Goal: Entertainment & Leisure: Consume media (video, audio)

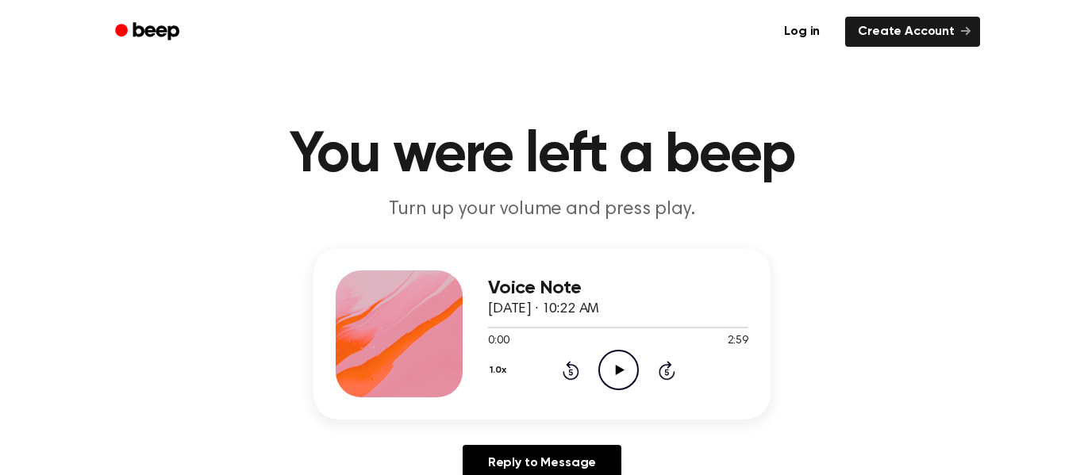
click at [620, 368] on icon at bounding box center [619, 370] width 9 height 10
click at [620, 368] on icon at bounding box center [618, 370] width 7 height 10
click at [609, 381] on icon "Play Audio" at bounding box center [618, 370] width 40 height 40
click at [622, 365] on icon "Pause Audio" at bounding box center [618, 370] width 40 height 40
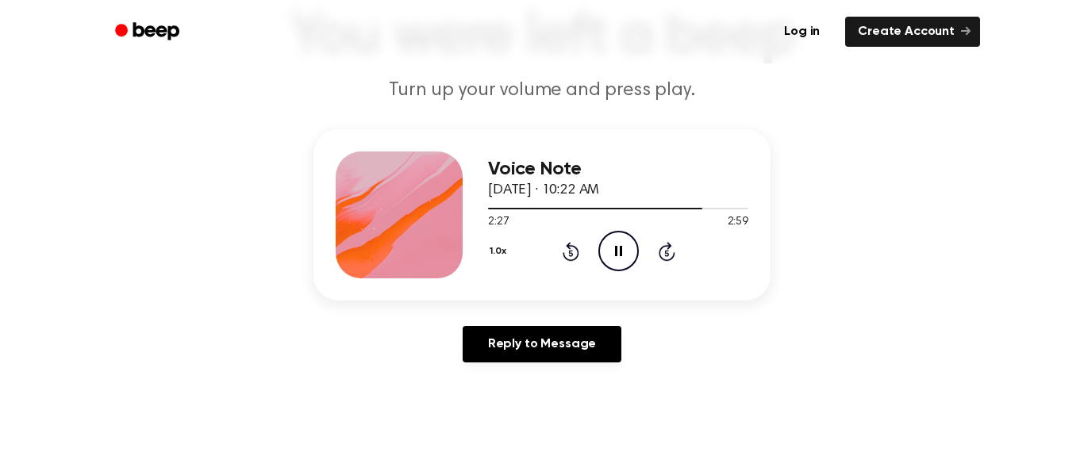
scroll to position [114, 0]
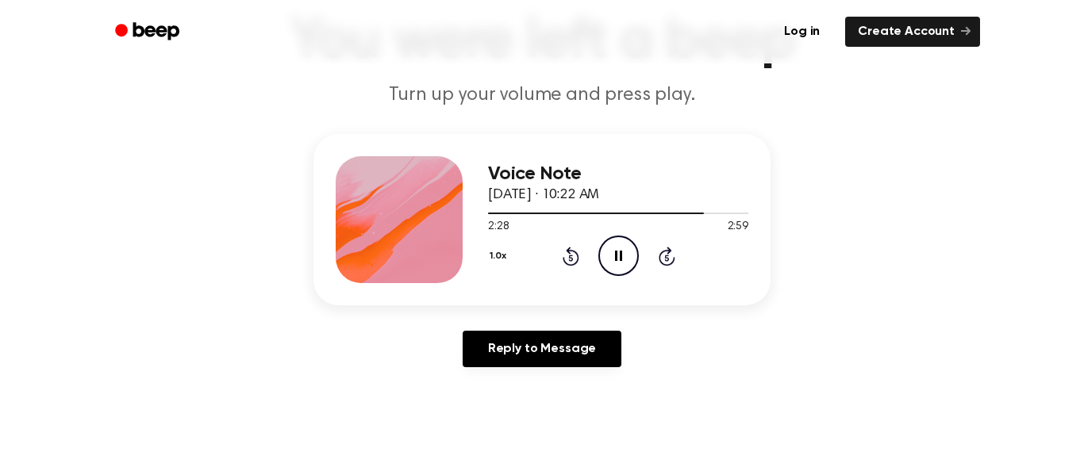
click at [623, 270] on icon "Pause Audio" at bounding box center [618, 256] width 40 height 40
click at [553, 271] on div "1.0x Rewind 5 seconds Play Audio Skip 5 seconds" at bounding box center [618, 256] width 260 height 40
click at [577, 254] on icon at bounding box center [571, 256] width 17 height 19
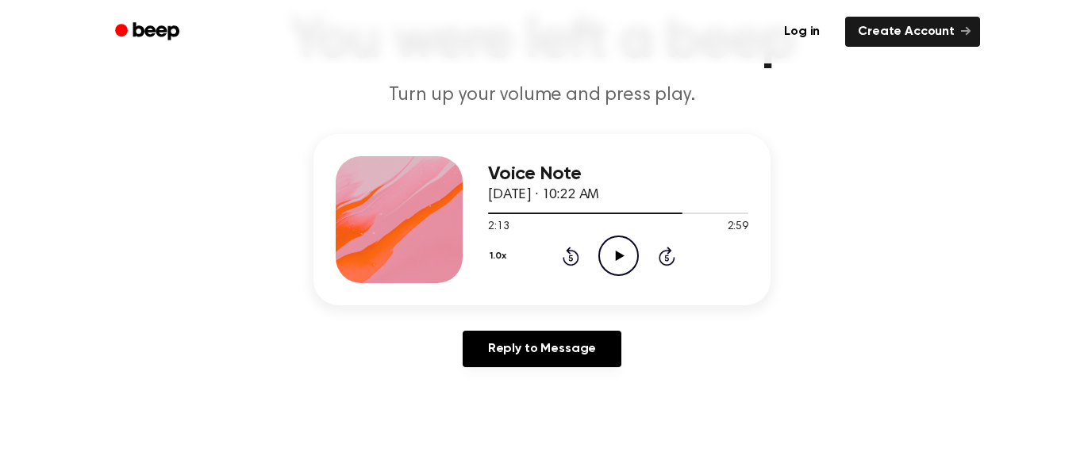
click at [577, 254] on icon at bounding box center [571, 256] width 17 height 19
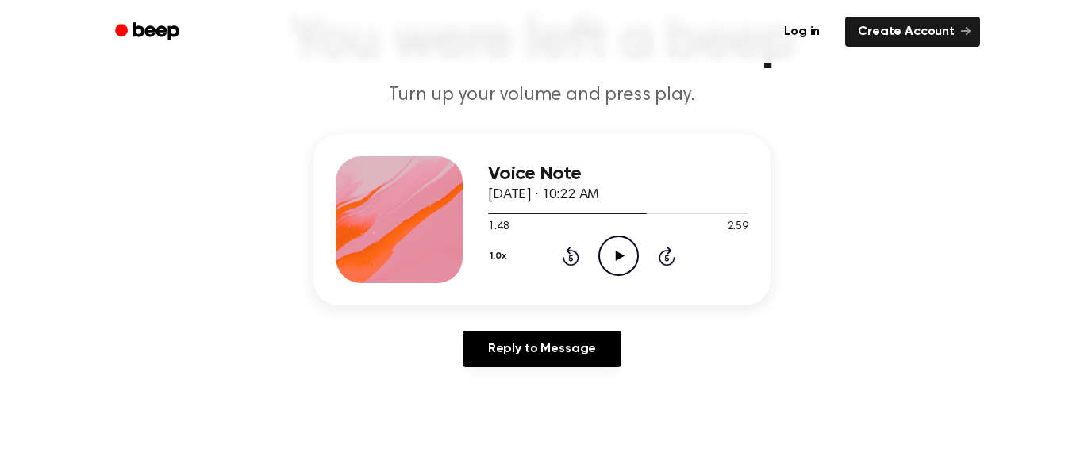
click at [602, 254] on icon "Play Audio" at bounding box center [618, 256] width 40 height 40
click at [565, 253] on icon "Rewind 5 seconds" at bounding box center [570, 256] width 17 height 21
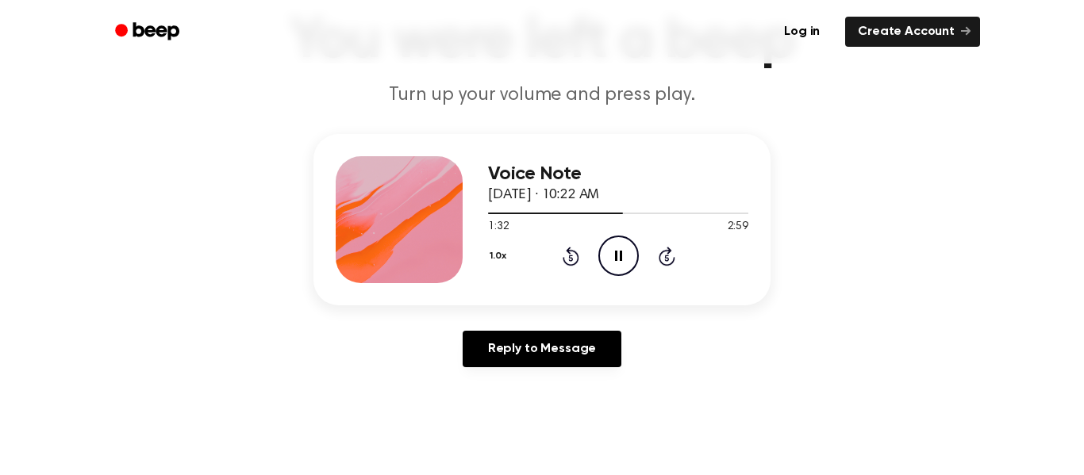
click at [565, 253] on icon "Rewind 5 seconds" at bounding box center [570, 256] width 17 height 21
click at [566, 254] on icon "Rewind 5 seconds" at bounding box center [570, 256] width 17 height 21
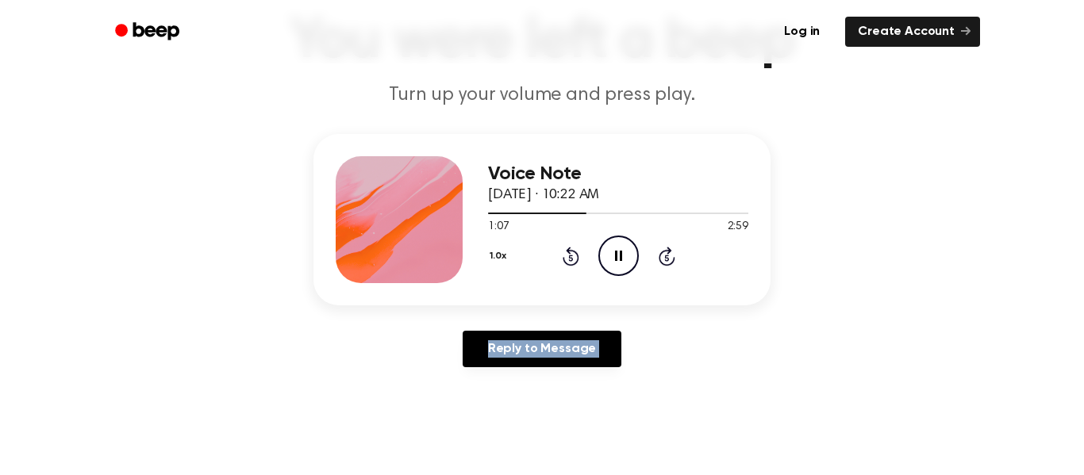
click at [566, 254] on icon "Rewind 5 seconds" at bounding box center [570, 256] width 17 height 21
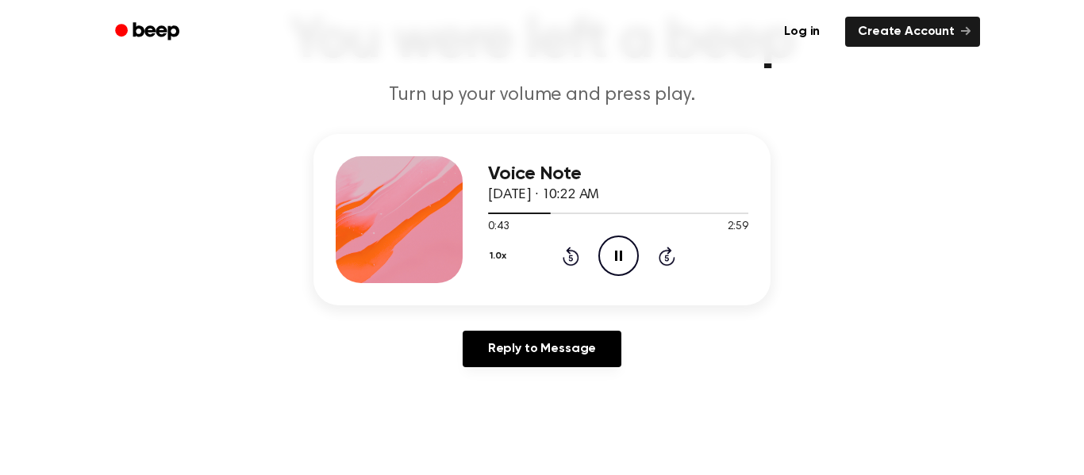
click at [566, 254] on icon "Rewind 5 seconds" at bounding box center [570, 256] width 17 height 21
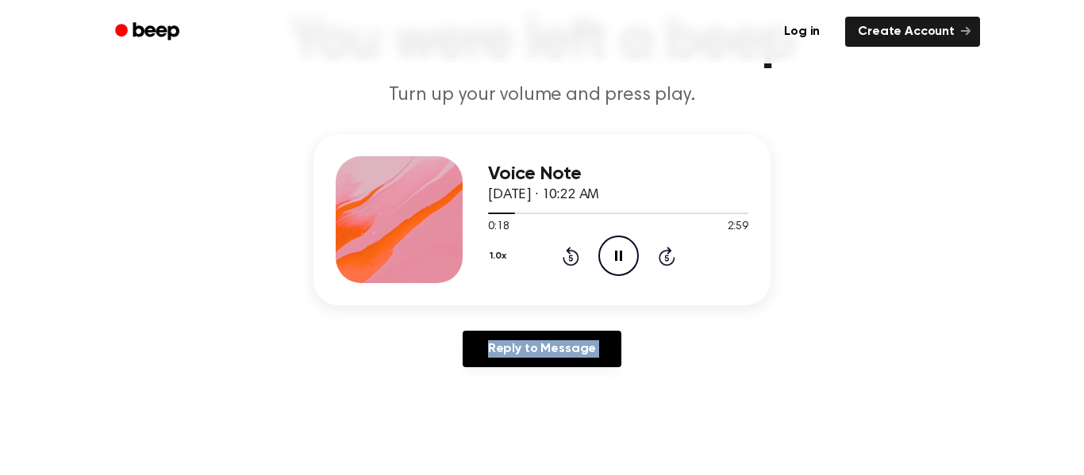
click at [566, 254] on icon "Rewind 5 seconds" at bounding box center [570, 256] width 17 height 21
click at [625, 256] on icon "Pause Audio" at bounding box center [618, 256] width 40 height 40
click at [625, 256] on icon "Play Audio" at bounding box center [618, 256] width 40 height 40
click at [624, 248] on icon "Pause Audio" at bounding box center [618, 256] width 40 height 40
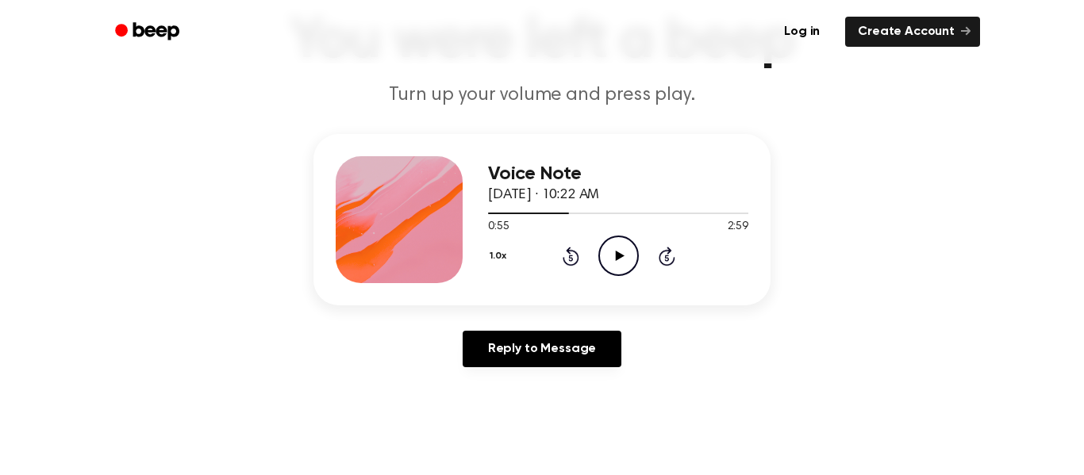
click at [622, 249] on icon "Play Audio" at bounding box center [618, 256] width 40 height 40
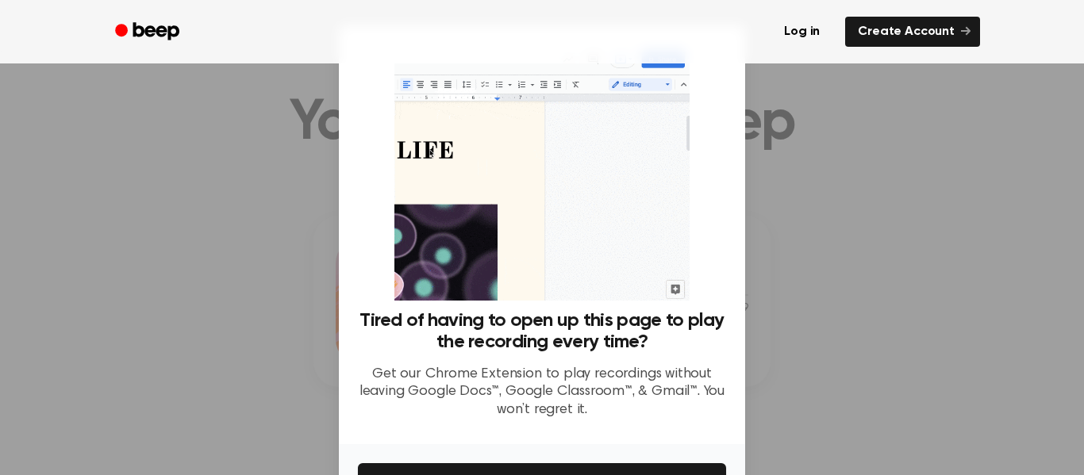
scroll to position [0, 0]
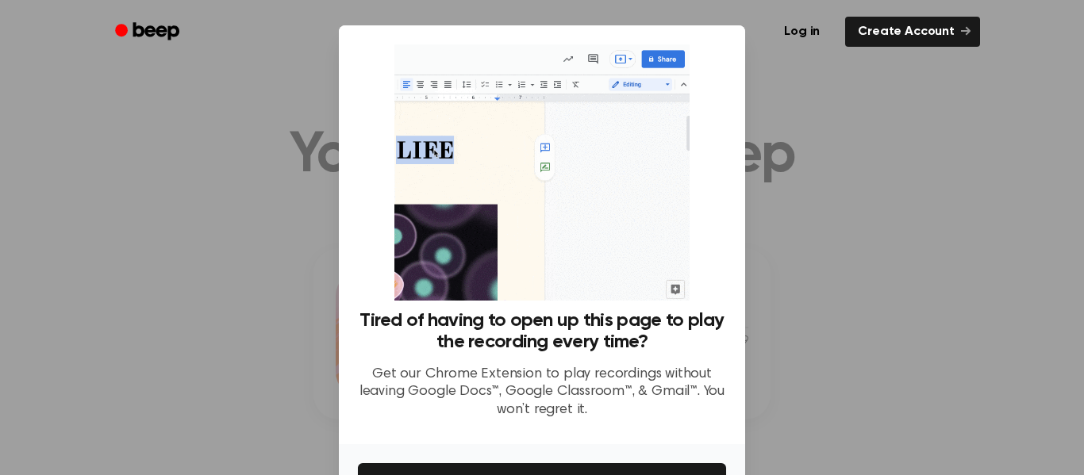
click at [854, 248] on div at bounding box center [542, 237] width 1084 height 475
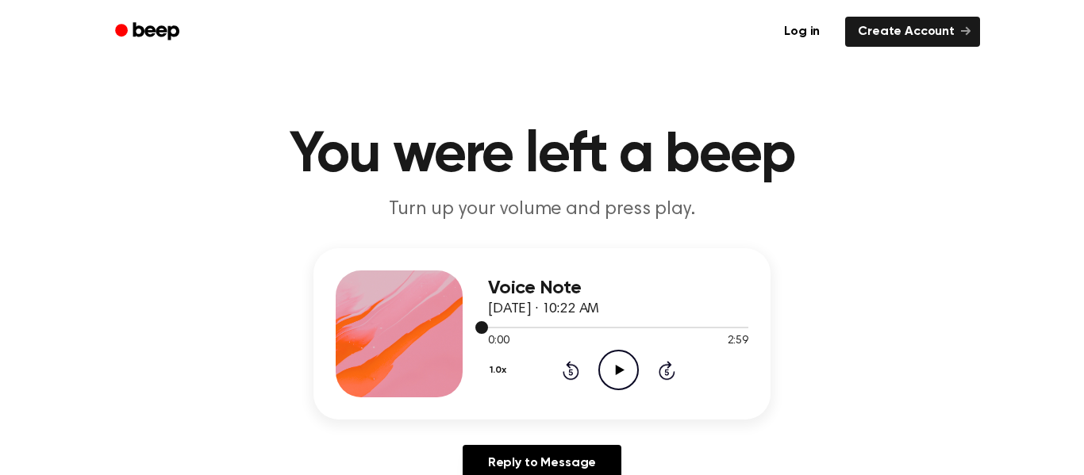
drag, startPoint x: 482, startPoint y: 329, endPoint x: 514, endPoint y: 332, distance: 31.8
click at [514, 332] on div at bounding box center [618, 327] width 260 height 13
click at [667, 371] on icon at bounding box center [666, 372] width 4 height 6
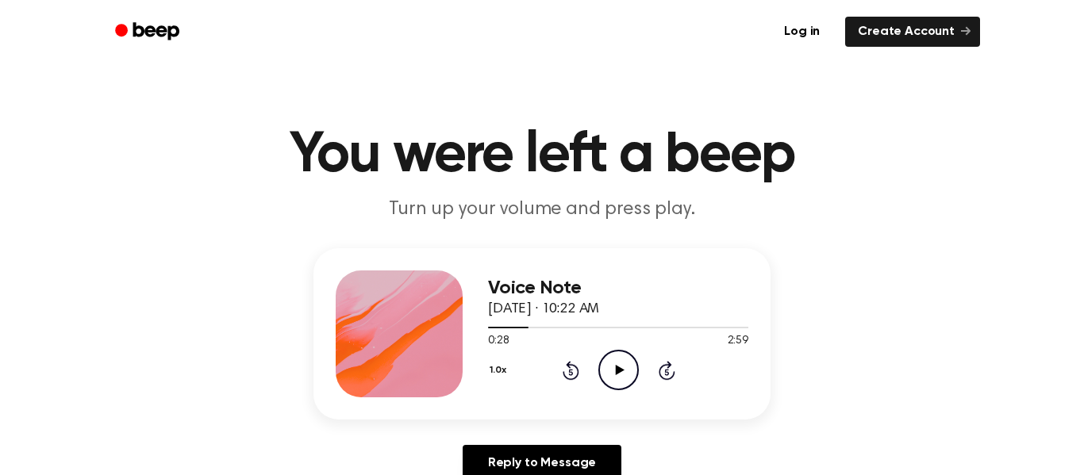
click at [667, 371] on icon at bounding box center [666, 372] width 4 height 6
click at [614, 370] on icon "Play Audio" at bounding box center [618, 370] width 40 height 40
click at [667, 364] on icon at bounding box center [667, 370] width 17 height 19
click at [624, 371] on icon "Pause Audio" at bounding box center [618, 370] width 40 height 40
click at [624, 371] on icon "Play Audio" at bounding box center [618, 370] width 40 height 40
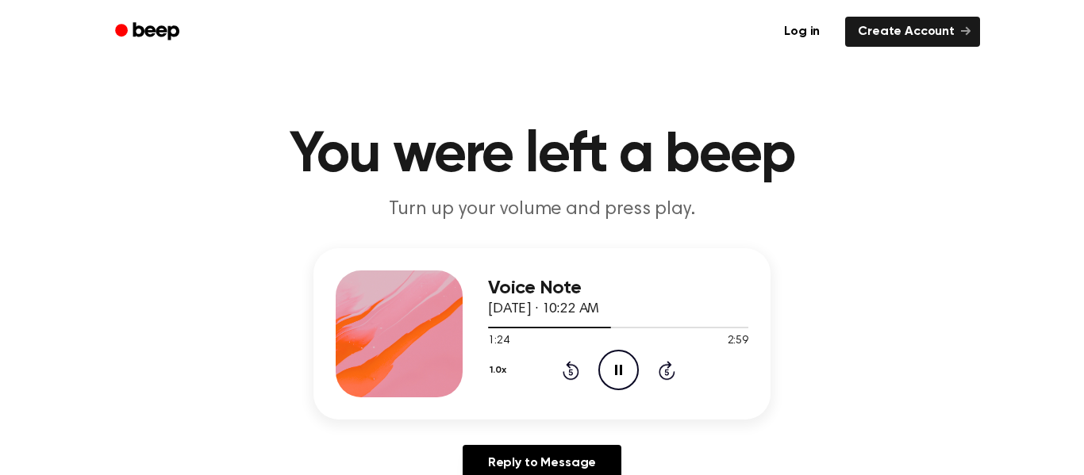
click at [613, 367] on icon "Pause Audio" at bounding box center [618, 370] width 40 height 40
click at [613, 367] on icon "Play Audio" at bounding box center [618, 370] width 40 height 40
click at [615, 364] on icon "Pause Audio" at bounding box center [618, 370] width 40 height 40
click at [615, 365] on icon "Play Audio" at bounding box center [618, 370] width 40 height 40
click at [615, 365] on icon "Pause Audio" at bounding box center [618, 370] width 40 height 40
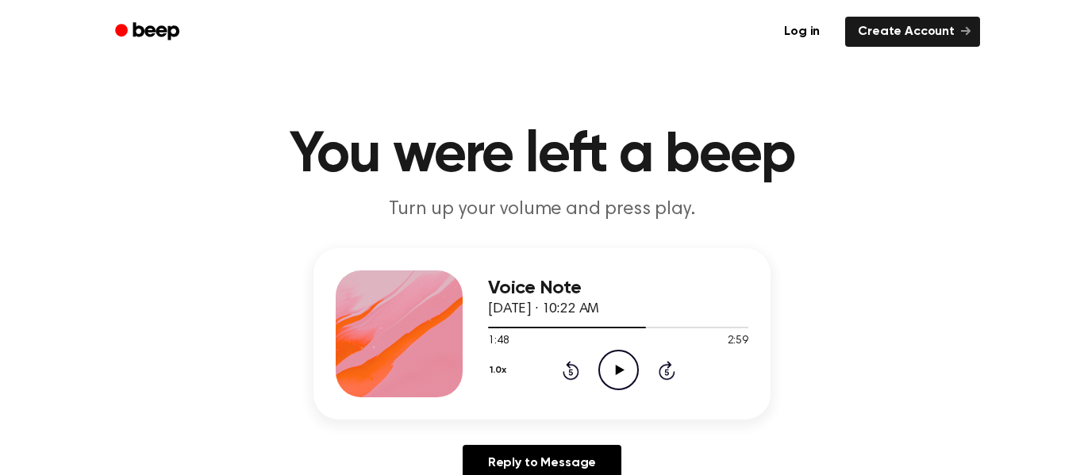
click at [615, 365] on icon "Play Audio" at bounding box center [618, 370] width 40 height 40
click at [615, 365] on icon "Pause Audio" at bounding box center [618, 370] width 40 height 40
click at [615, 365] on icon "Play Audio" at bounding box center [618, 370] width 40 height 40
click at [615, 365] on icon "Pause Audio" at bounding box center [618, 370] width 40 height 40
click at [615, 365] on icon "Play Audio" at bounding box center [618, 370] width 40 height 40
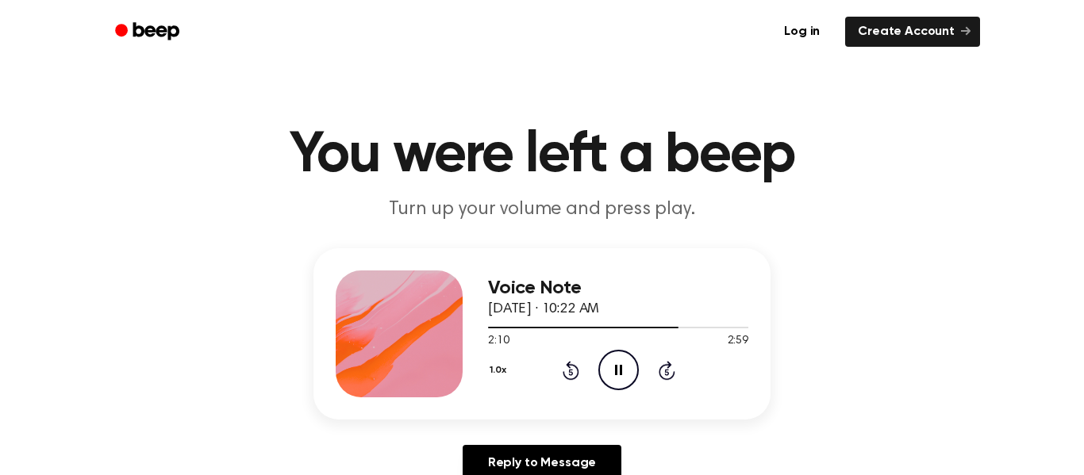
click at [614, 365] on icon "Pause Audio" at bounding box center [618, 370] width 40 height 40
click at [614, 365] on icon "Play Audio" at bounding box center [618, 370] width 40 height 40
click at [614, 365] on icon "Pause Audio" at bounding box center [618, 370] width 40 height 40
click at [614, 365] on icon "Play Audio" at bounding box center [618, 370] width 40 height 40
click at [614, 365] on icon "Pause Audio" at bounding box center [618, 370] width 40 height 40
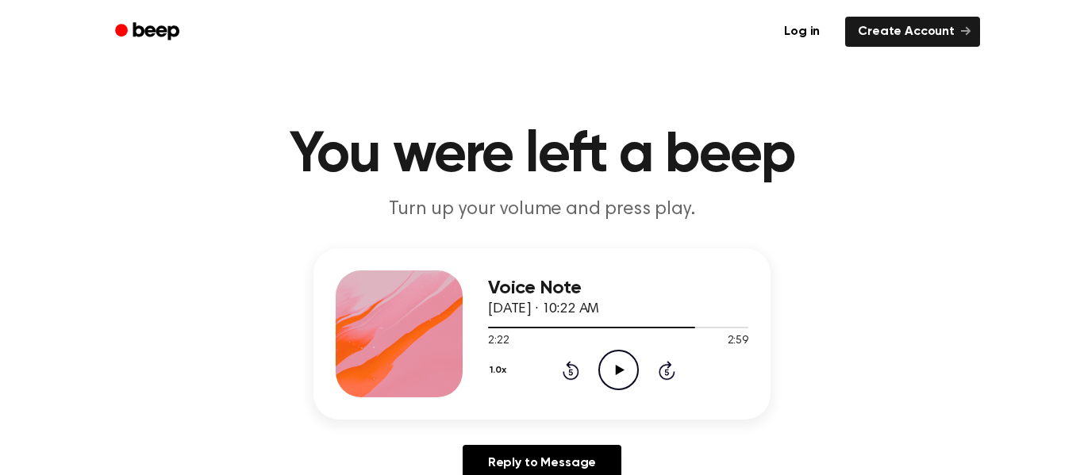
click at [614, 365] on icon "Play Audio" at bounding box center [618, 370] width 40 height 40
click at [664, 384] on div "1.0x Rewind 5 seconds Play Audio Skip 5 seconds" at bounding box center [618, 370] width 260 height 40
click at [669, 372] on icon "Skip 5 seconds" at bounding box center [666, 370] width 17 height 21
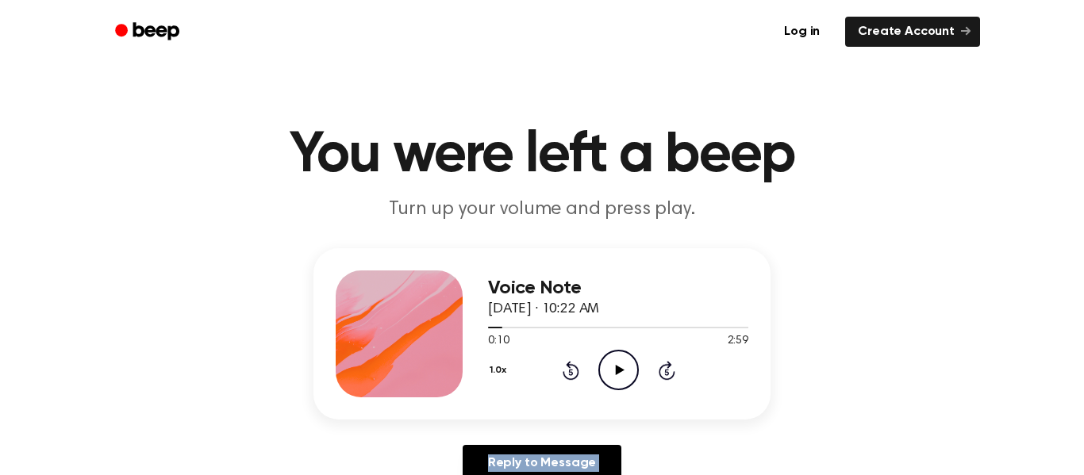
click at [669, 372] on icon "Skip 5 seconds" at bounding box center [666, 370] width 17 height 21
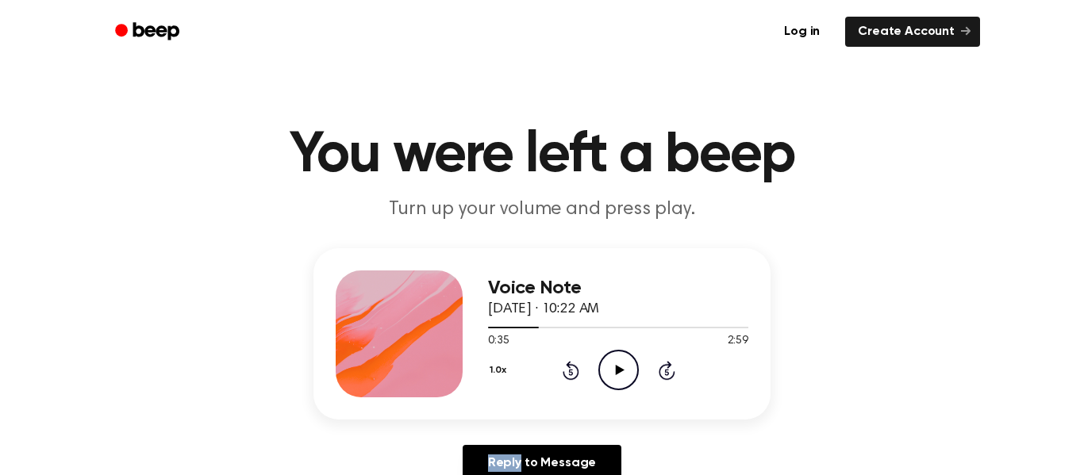
click at [669, 372] on icon "Skip 5 seconds" at bounding box center [666, 370] width 17 height 21
click at [611, 377] on icon "Play Audio" at bounding box center [618, 370] width 40 height 40
click at [659, 371] on icon at bounding box center [667, 370] width 17 height 19
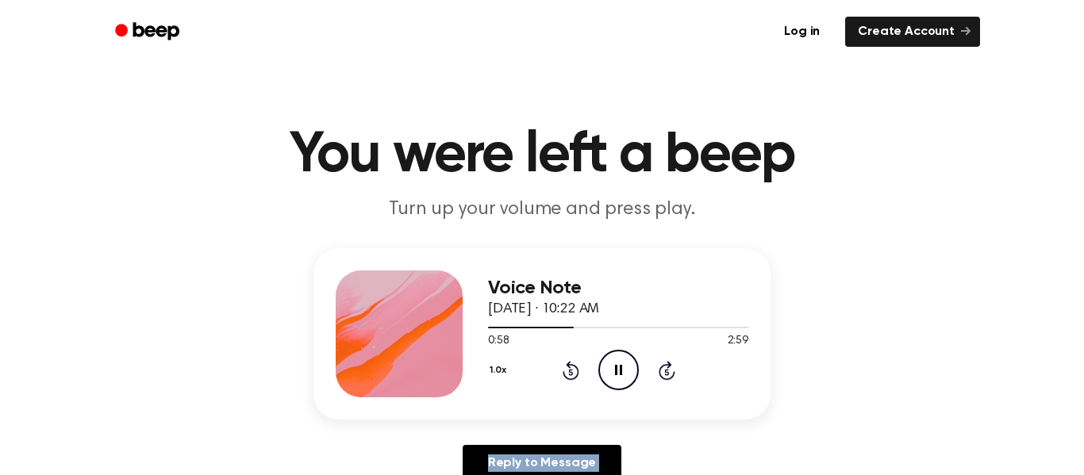
click at [659, 371] on icon at bounding box center [667, 370] width 17 height 19
click at [617, 364] on icon "Pause Audio" at bounding box center [618, 370] width 40 height 40
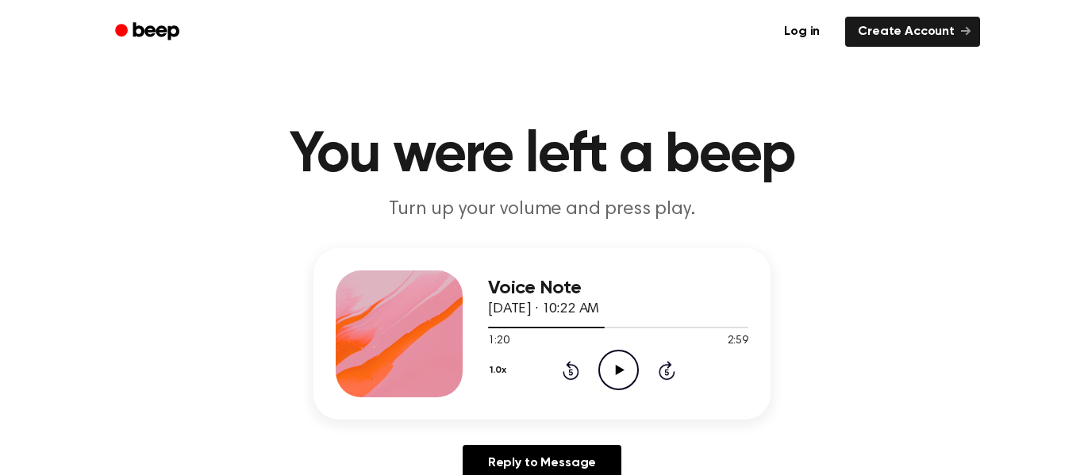
click at [617, 364] on icon "Play Audio" at bounding box center [618, 370] width 40 height 40
click at [617, 364] on icon "Pause Audio" at bounding box center [618, 370] width 40 height 40
click at [617, 364] on icon "Play Audio" at bounding box center [618, 370] width 40 height 40
click at [667, 364] on icon at bounding box center [667, 370] width 17 height 19
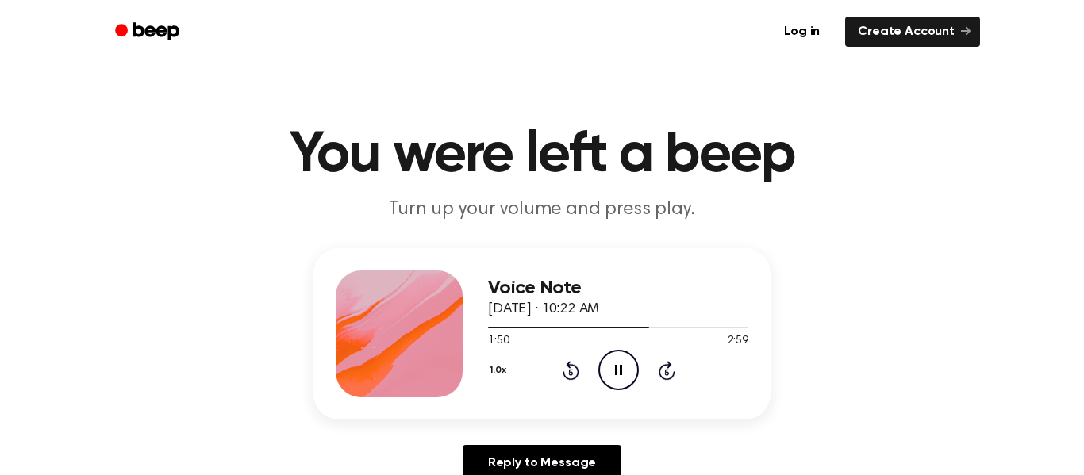
click at [666, 376] on icon "Skip 5 seconds" at bounding box center [666, 370] width 17 height 21
click at [672, 369] on icon "Skip 5 seconds" at bounding box center [666, 370] width 17 height 21
click at [629, 363] on icon "Pause Audio" at bounding box center [618, 370] width 40 height 40
click at [628, 361] on icon "Play Audio" at bounding box center [618, 370] width 40 height 40
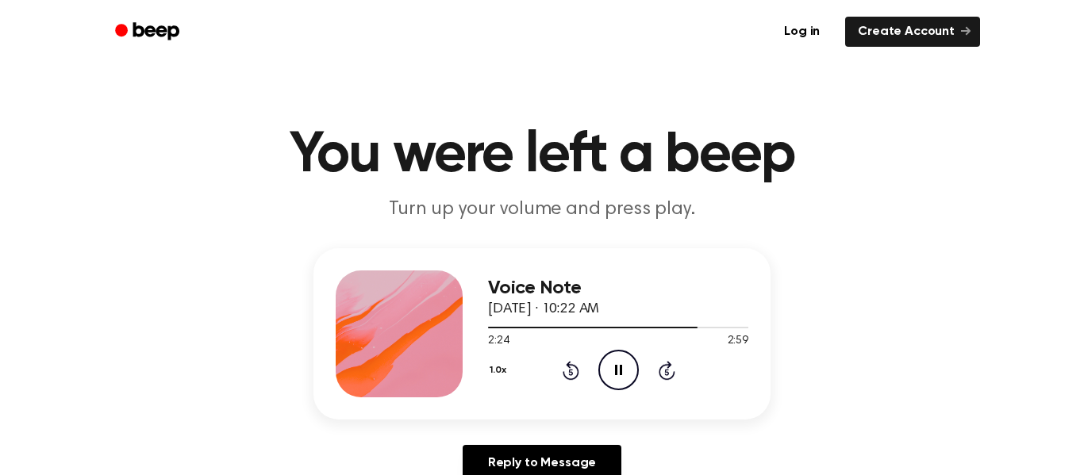
click at [628, 361] on icon "Pause Audio" at bounding box center [618, 370] width 40 height 40
click at [629, 361] on icon "Play Audio" at bounding box center [618, 370] width 40 height 40
click at [629, 359] on icon "Pause Audio" at bounding box center [618, 370] width 40 height 40
click at [608, 370] on icon "Play Audio" at bounding box center [618, 370] width 40 height 40
click at [567, 375] on icon "Rewind 5 seconds" at bounding box center [570, 370] width 17 height 21
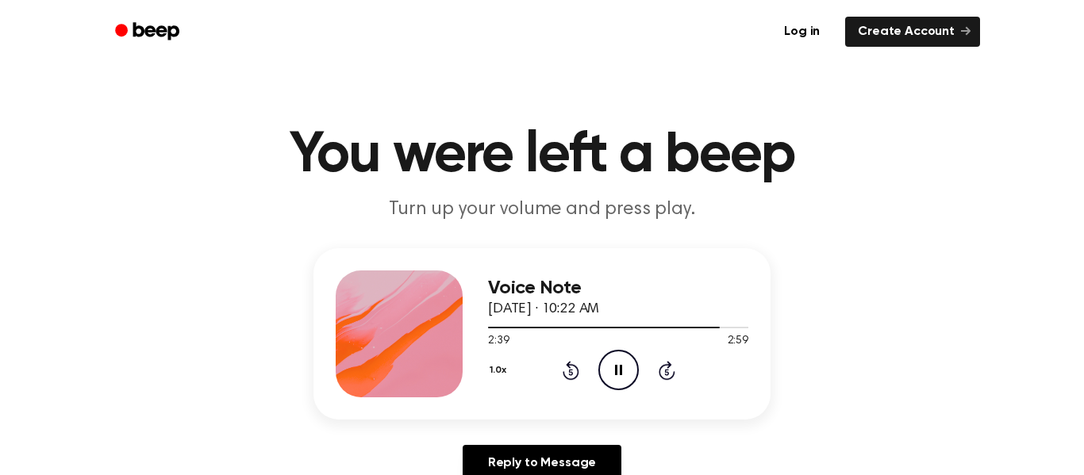
click at [567, 375] on icon "Rewind 5 seconds" at bounding box center [570, 370] width 17 height 21
click at [574, 371] on icon "Rewind 5 seconds" at bounding box center [570, 370] width 17 height 21
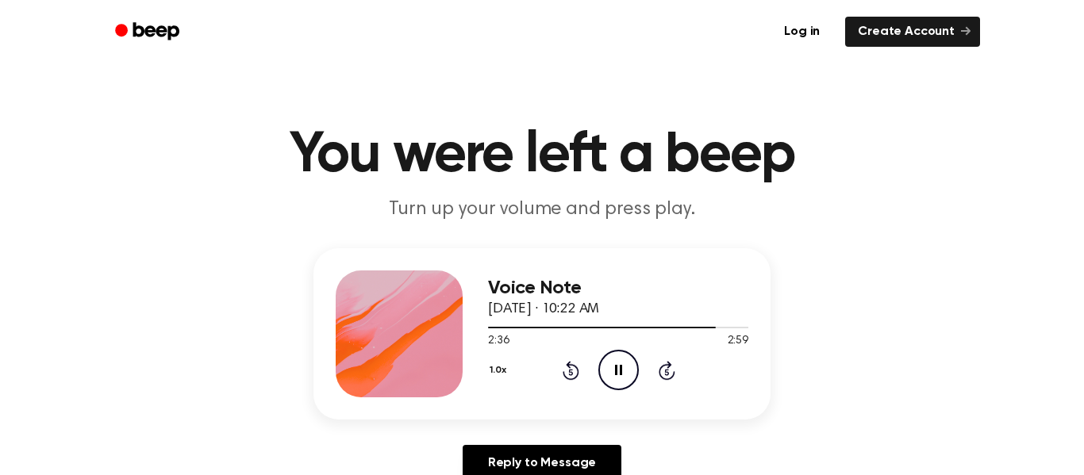
click at [624, 365] on icon "Pause Audio" at bounding box center [618, 370] width 40 height 40
click at [633, 372] on icon "Play Audio" at bounding box center [618, 370] width 40 height 40
click at [632, 355] on icon "Pause Audio" at bounding box center [618, 370] width 40 height 40
